Goal: Navigation & Orientation: Find specific page/section

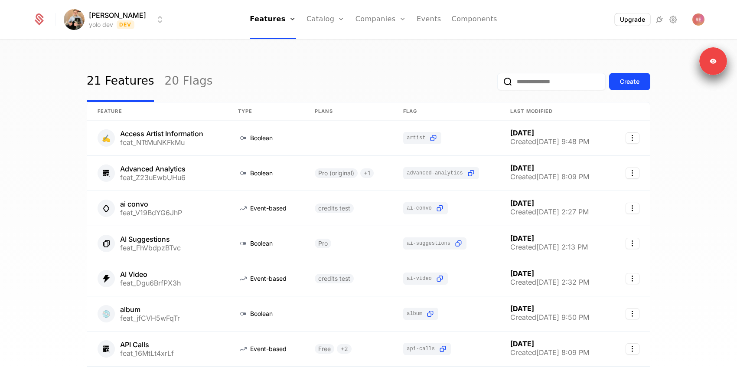
click at [366, 19] on link "Companies" at bounding box center [381, 19] width 51 height 39
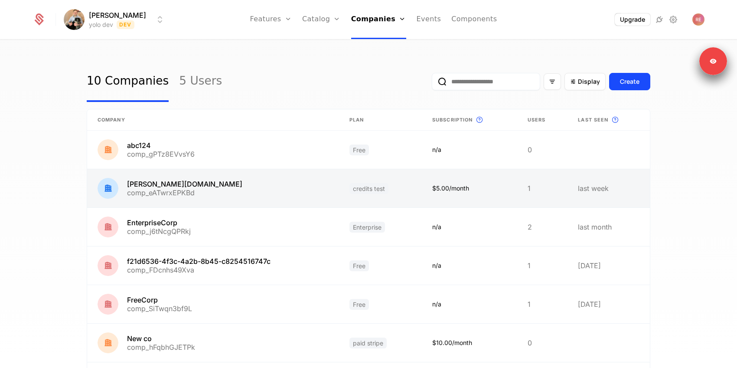
click at [302, 193] on link at bounding box center [213, 188] width 252 height 38
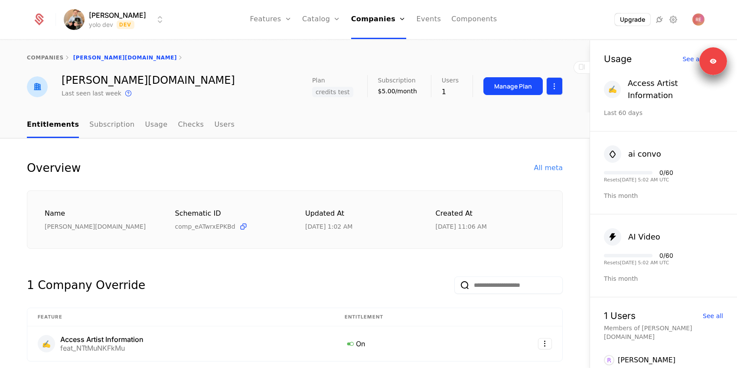
click at [556, 90] on html "[PERSON_NAME] yolo dev Dev Features Features Flags Catalog Plans Add Ons Credit…" at bounding box center [368, 184] width 737 height 368
click at [495, 113] on div "Edit company" at bounding box center [513, 112] width 54 height 12
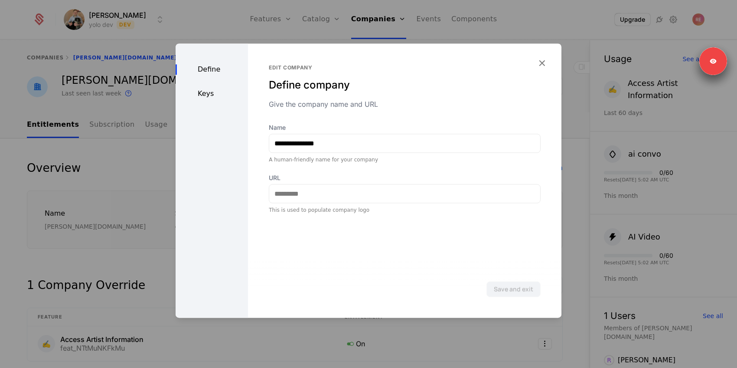
click at [200, 97] on div "Keys" at bounding box center [212, 93] width 72 height 10
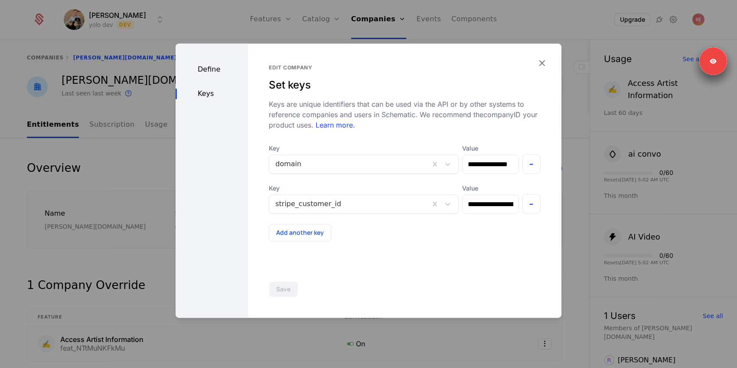
click at [537, 56] on div "**********" at bounding box center [404, 180] width 313 height 274
click at [540, 58] on icon "button" at bounding box center [541, 62] width 11 height 11
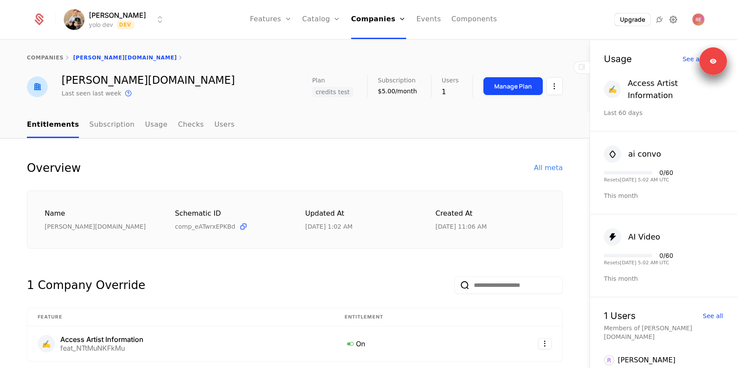
click at [674, 21] on icon at bounding box center [673, 19] width 10 height 10
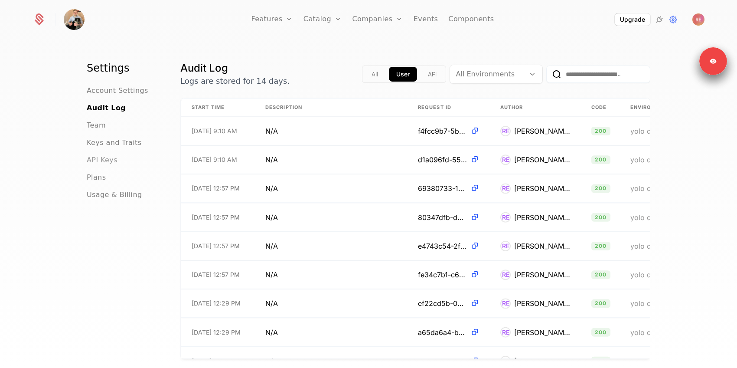
click at [105, 159] on span "API Keys" at bounding box center [102, 160] width 31 height 10
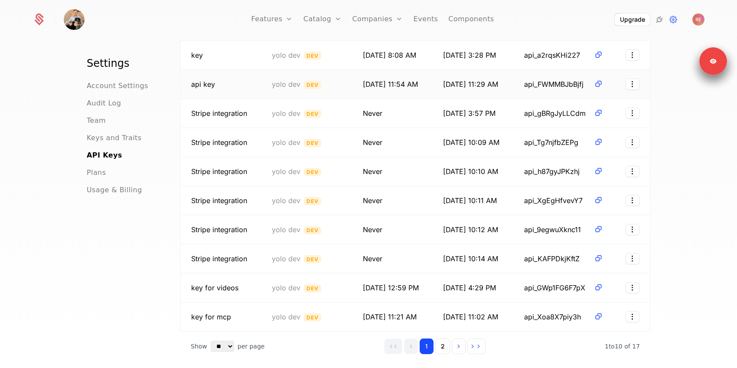
scroll to position [97, 0]
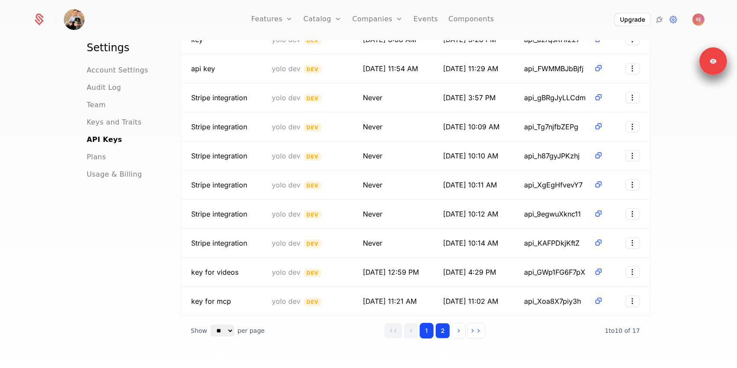
click at [445, 330] on button "2" at bounding box center [442, 331] width 15 height 16
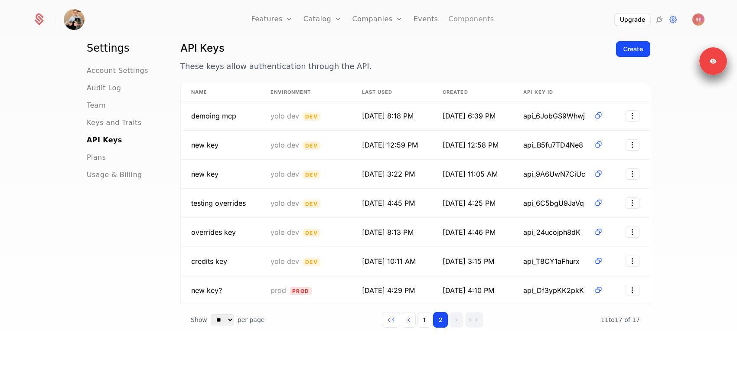
click at [479, 24] on link "Components" at bounding box center [471, 19] width 46 height 39
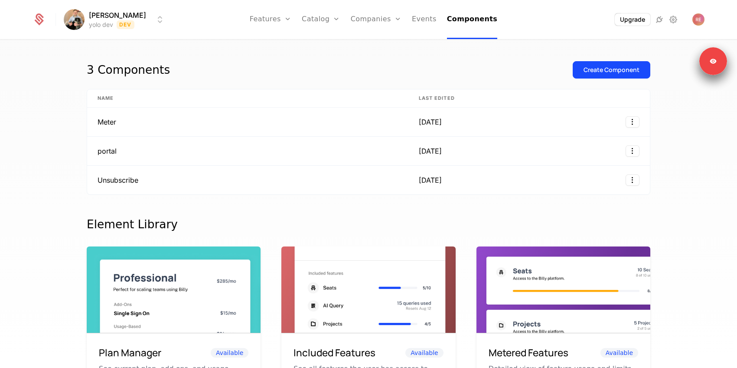
click at [665, 18] on div "Upgrade" at bounding box center [630, 19] width 97 height 13
click at [632, 153] on html "Ryan Echternacht yolo dev Dev Features Features Flags Catalog Plans Add Ons Cre…" at bounding box center [368, 184] width 737 height 368
click at [479, 153] on html "Ryan Echternacht yolo dev Dev Features Features Flags Catalog Plans Add Ons Cre…" at bounding box center [368, 184] width 737 height 368
click at [452, 153] on div "5 months ago" at bounding box center [439, 151] width 40 height 10
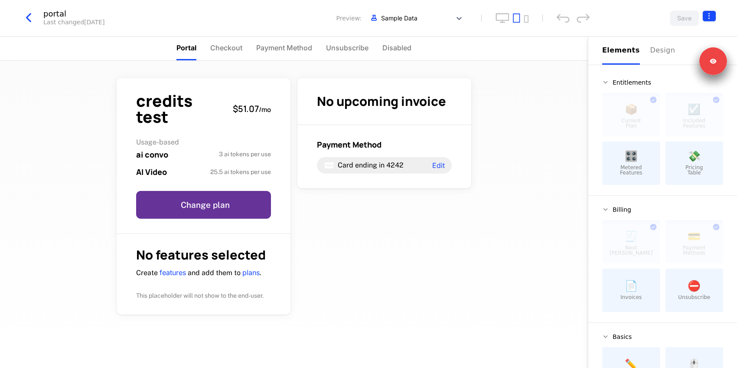
click at [715, 15] on html "Ryan Echternacht yolo dev Dev Features Features Flags Catalog Plans Add Ons Cre…" at bounding box center [368, 184] width 737 height 368
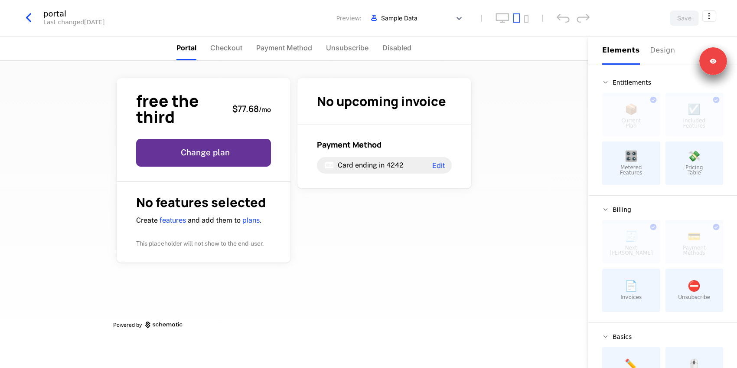
drag, startPoint x: 16, startPoint y: 29, endPoint x: 20, endPoint y: 25, distance: 5.8
click at [16, 29] on div "portal Last changed 5 months ago Preview: Sample Data Save" at bounding box center [368, 18] width 737 height 36
click at [28, 20] on icon "button" at bounding box center [29, 18] width 16 height 16
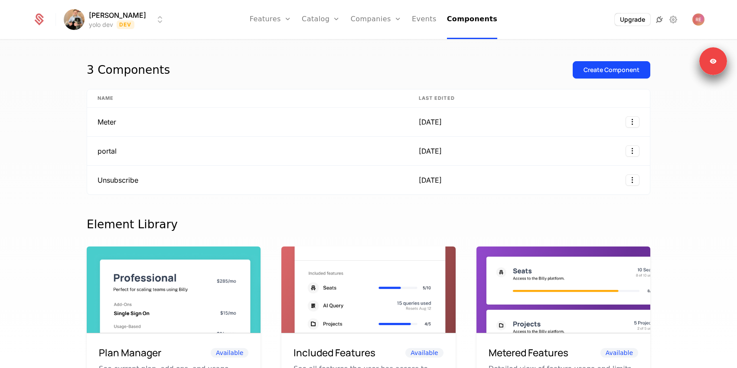
click at [662, 21] on icon at bounding box center [659, 19] width 10 height 10
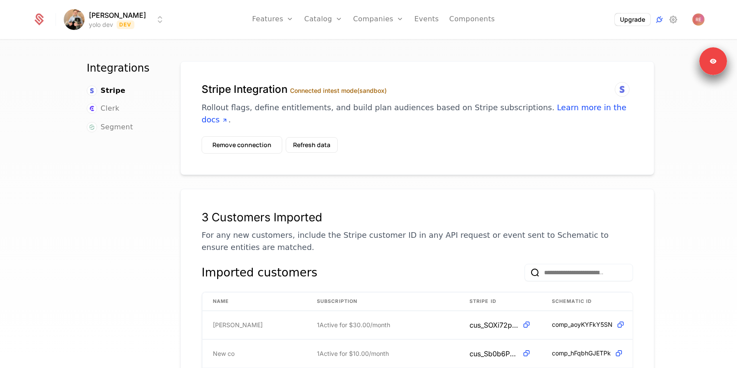
click at [511, 43] on div "Integrations Stripe Clerk Segment Stripe Integration Connected in test mode (sa…" at bounding box center [368, 206] width 737 height 333
click at [698, 19] on img "Open user button" at bounding box center [698, 19] width 12 height 12
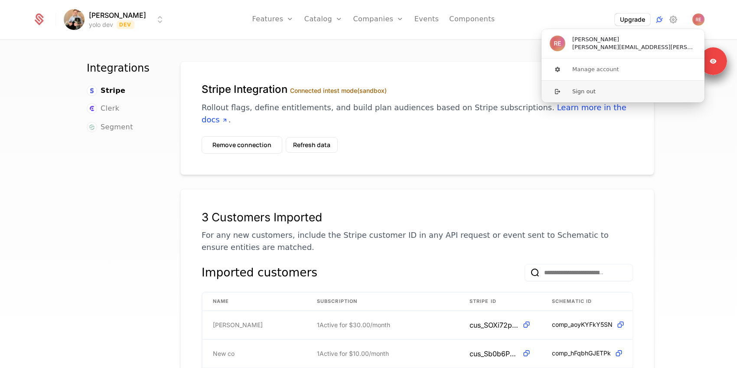
click at [621, 90] on button "Sign out" at bounding box center [623, 91] width 164 height 22
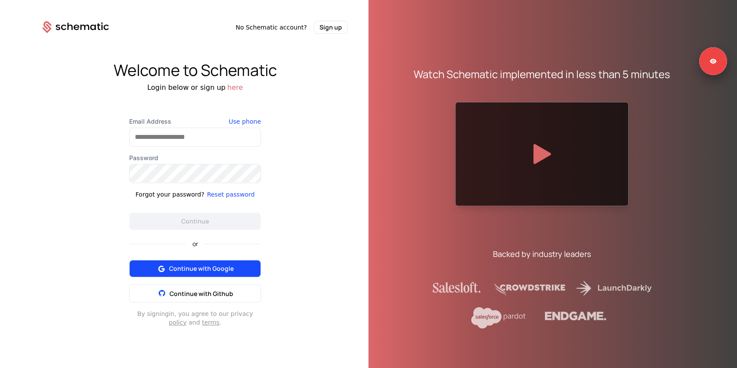
click at [189, 263] on button "Continue with Google" at bounding box center [195, 268] width 132 height 17
